Goal: Task Accomplishment & Management: Use online tool/utility

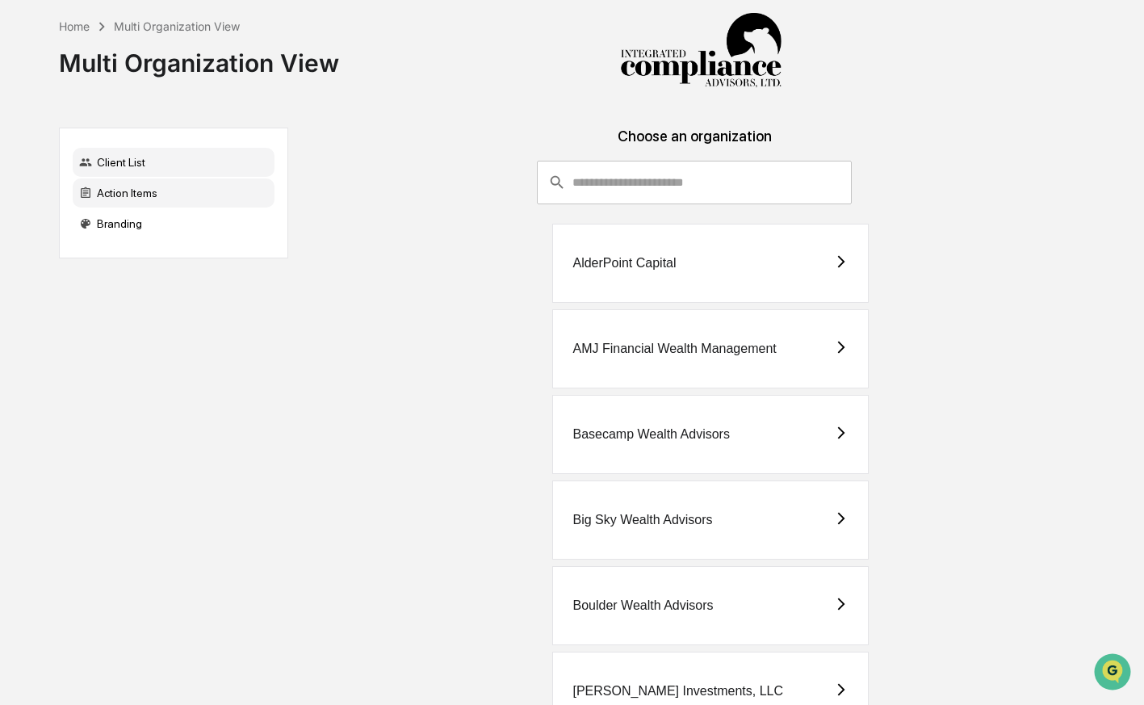
click at [165, 196] on div "Action Items" at bounding box center [174, 192] width 202 height 29
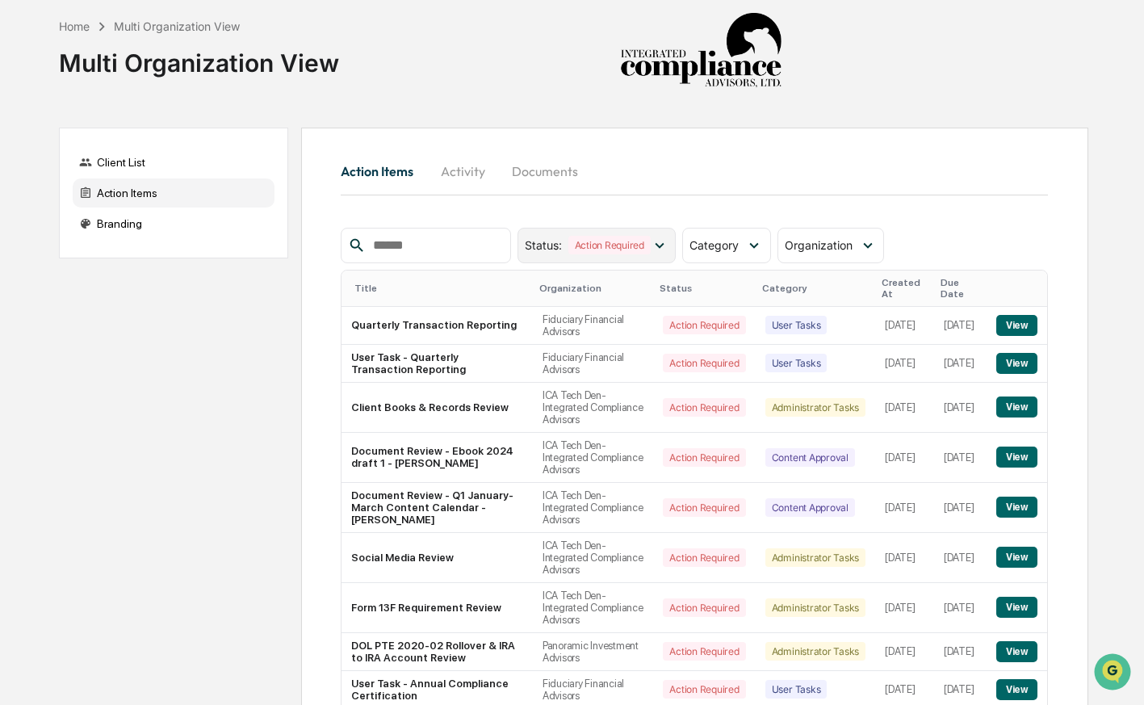
click at [646, 236] on div "Action Required" at bounding box center [609, 245] width 82 height 19
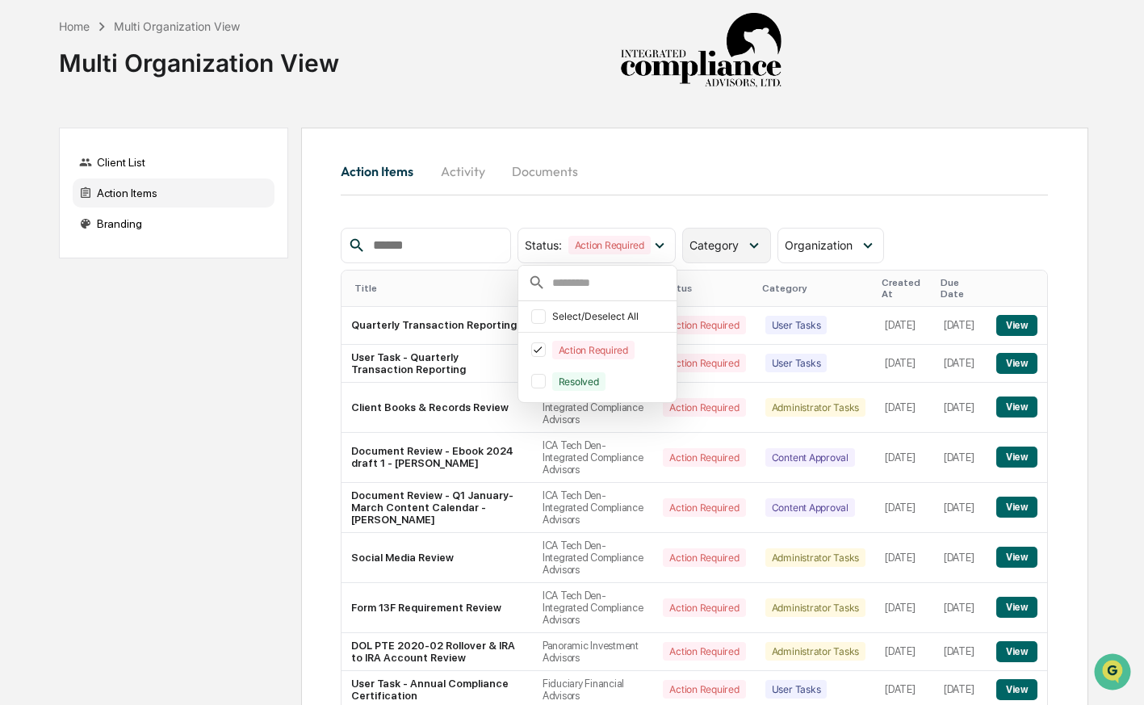
click at [728, 244] on span "Category" at bounding box center [714, 245] width 49 height 14
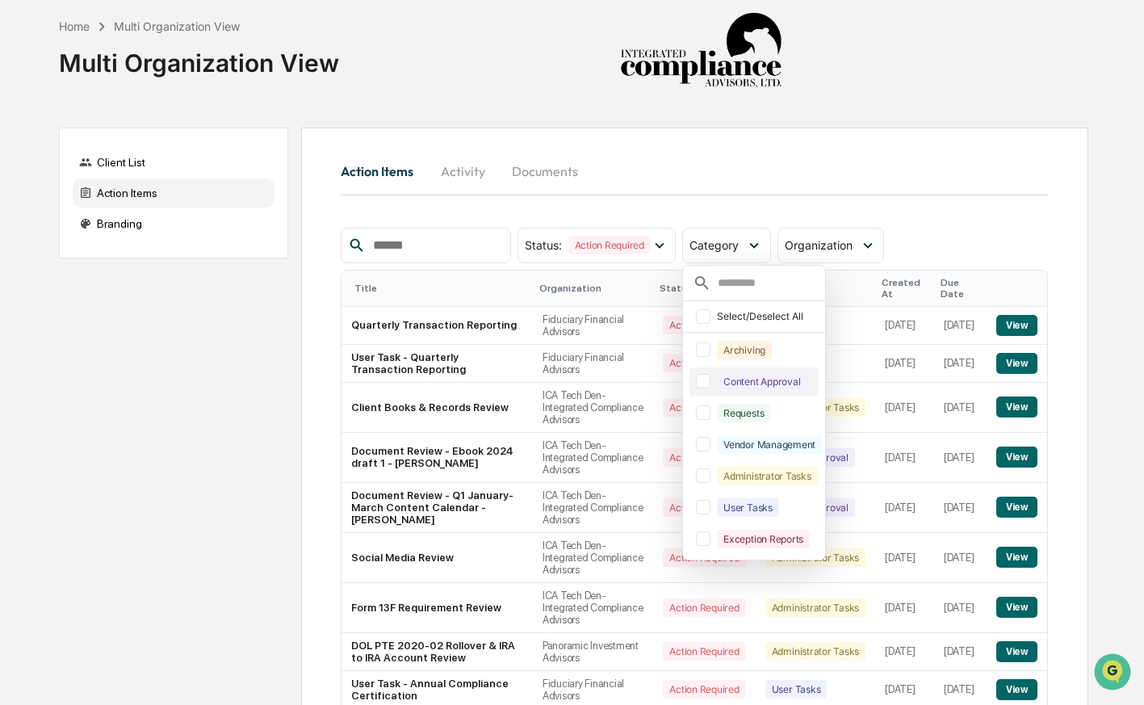
click at [711, 383] on div at bounding box center [703, 381] width 15 height 15
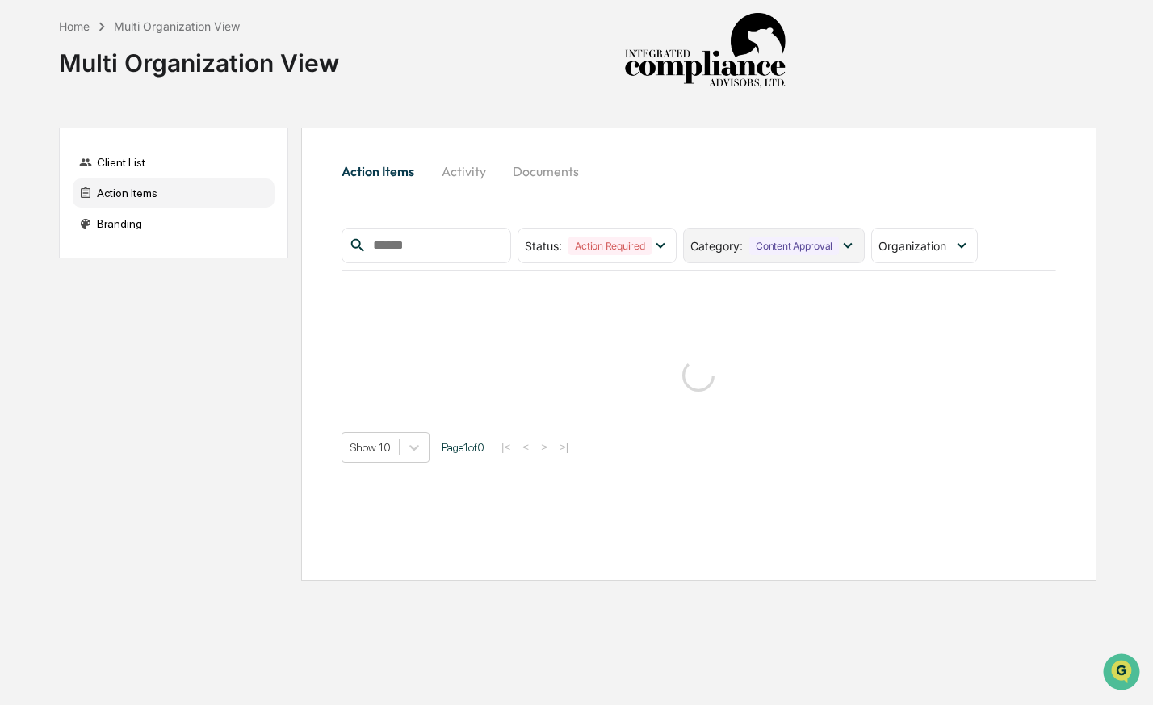
click at [776, 252] on div "Content Approval" at bounding box center [794, 246] width 90 height 19
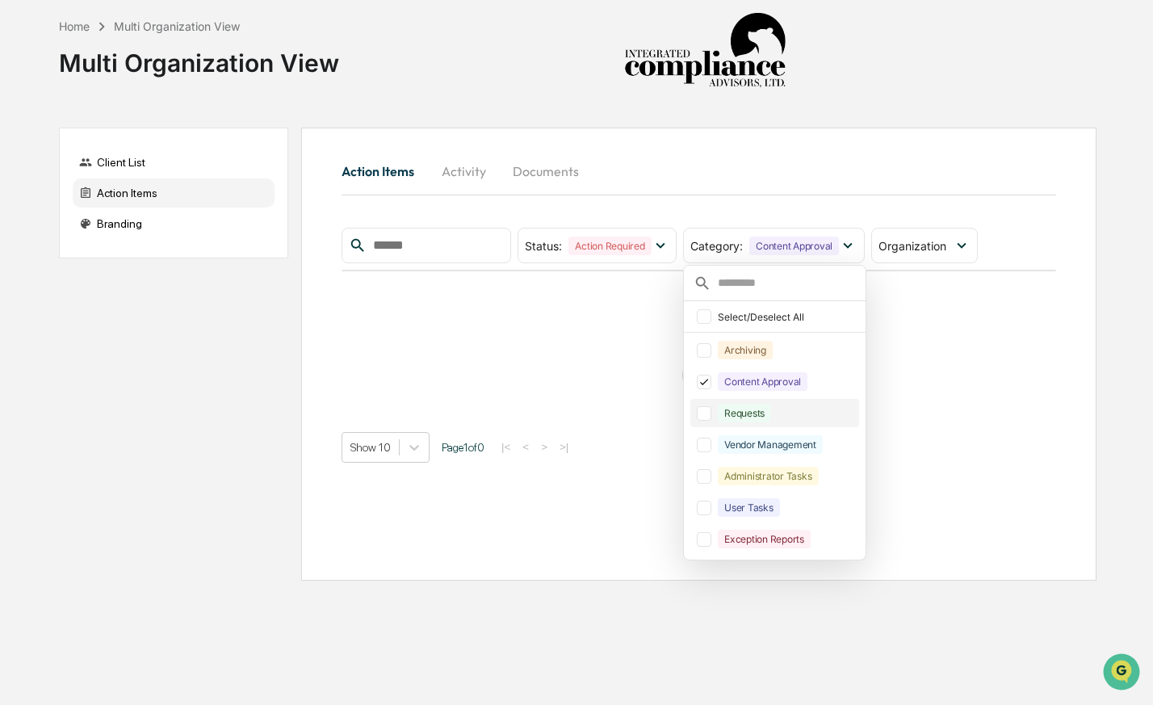
click at [711, 416] on div at bounding box center [704, 413] width 15 height 15
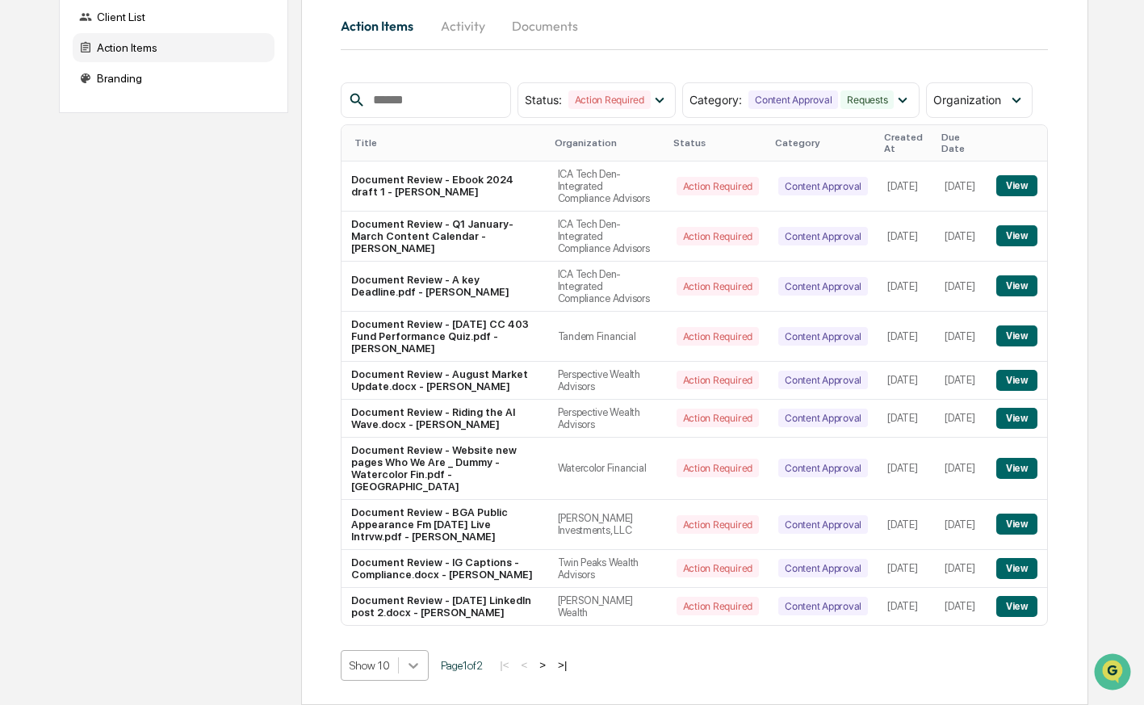
scroll to position [382, 0]
click at [419, 668] on body "Home Multi Organization View Multi Organization View Client List Action Items B…" at bounding box center [572, 280] width 1144 height 850
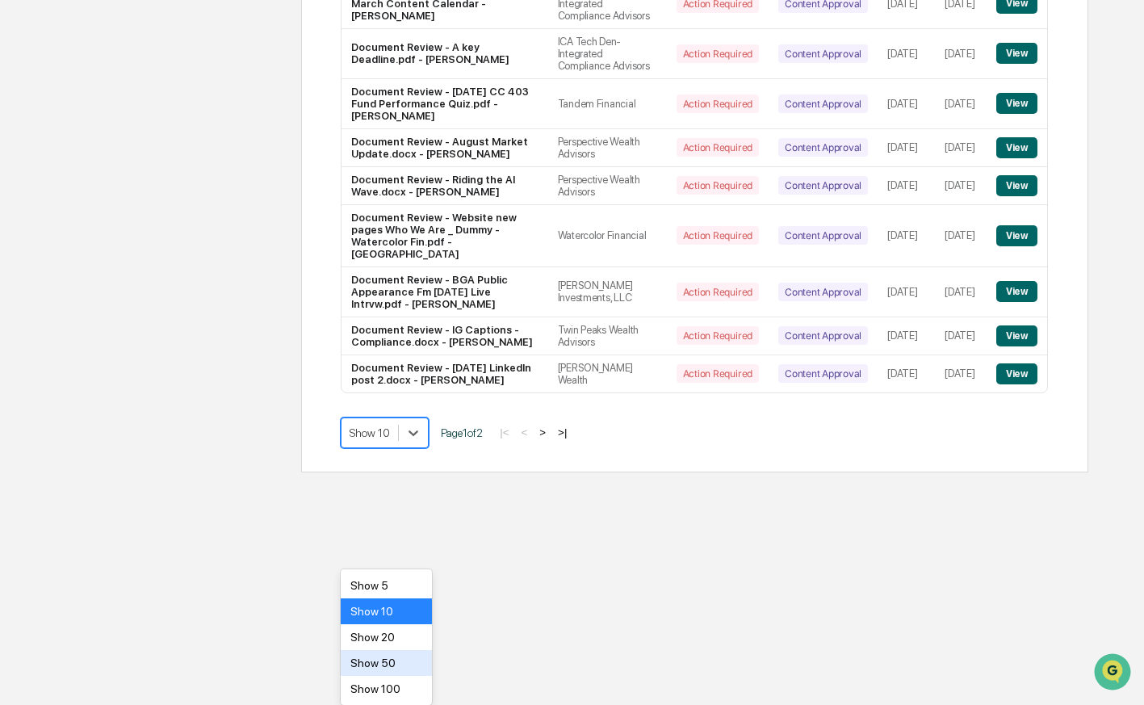
click at [408, 660] on div "Show 50" at bounding box center [386, 663] width 91 height 26
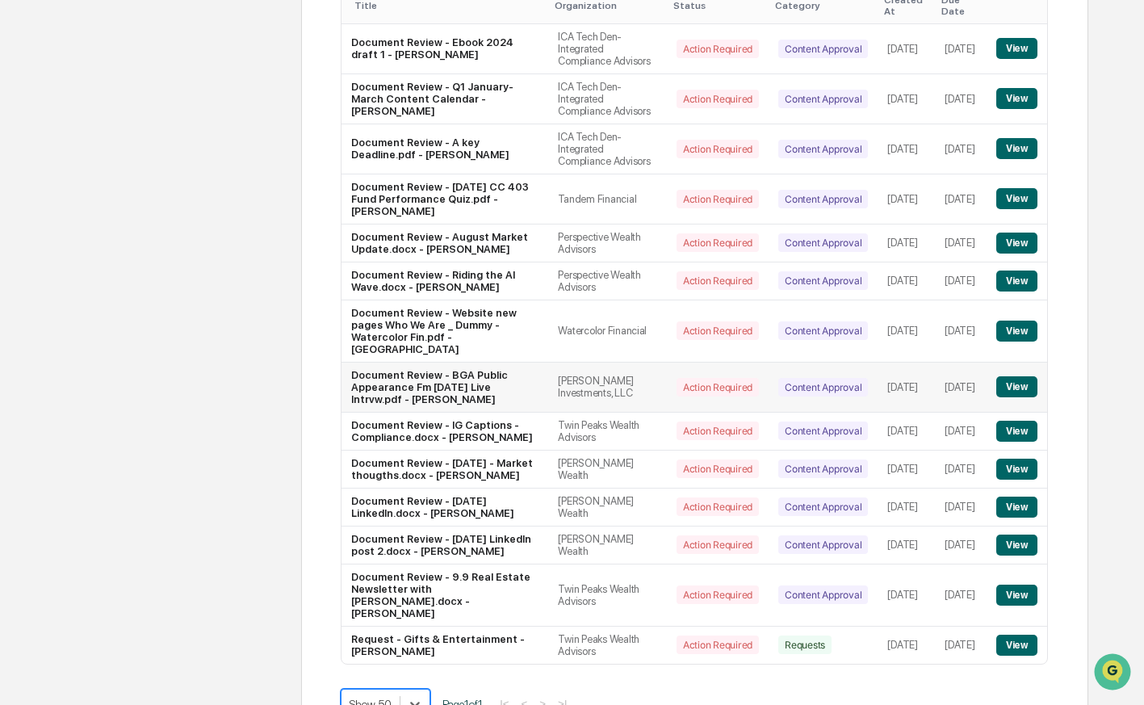
scroll to position [277, 0]
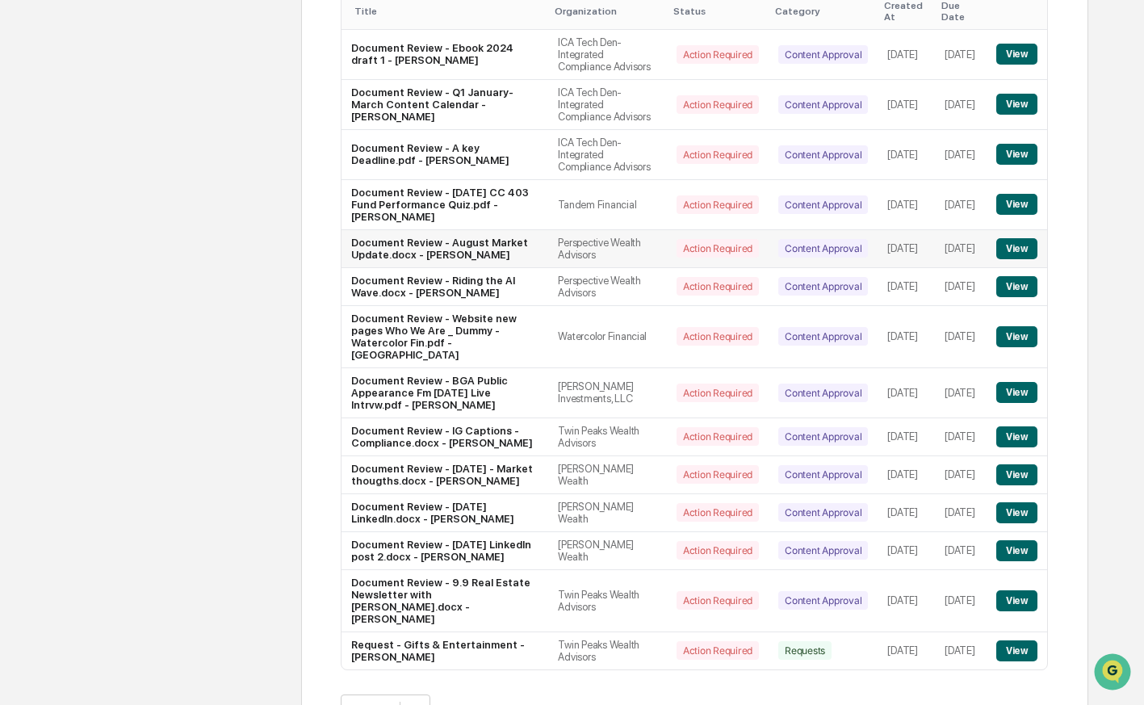
click at [1026, 259] on button "View" at bounding box center [1016, 248] width 41 height 21
